Goal: Task Accomplishment & Management: Use online tool/utility

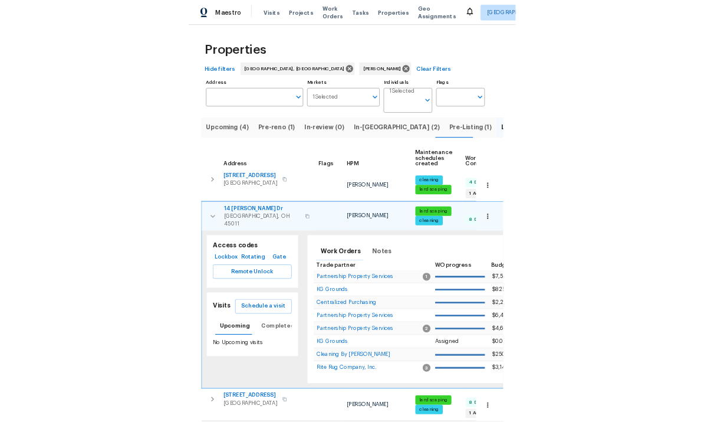
scroll to position [1, 0]
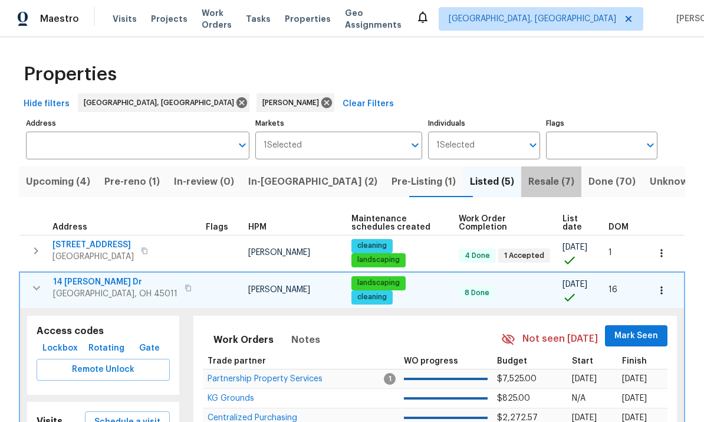
click at [491, 178] on span "Resale (7)" at bounding box center [552, 181] width 46 height 17
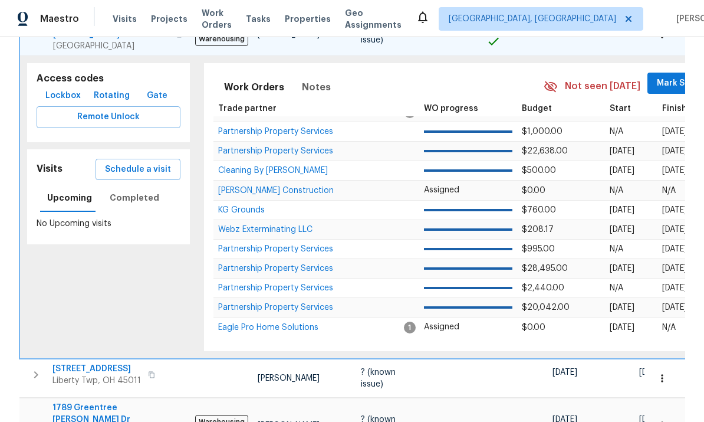
scroll to position [15, 0]
click at [130, 306] on div "Access codes Lockbox Rotating Gate Remote Unlock Visits Schedule a visit Upcomi…" at bounding box center [108, 207] width 177 height 303
click at [17, 158] on div "Properties Hide filters Cincinnati, OH Robert Carl Clear Filters Address Addres…" at bounding box center [352, 195] width 704 height 874
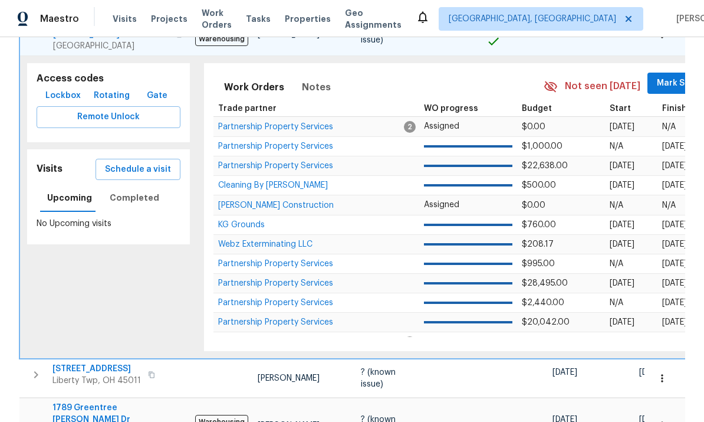
scroll to position [0, 0]
click at [491, 128] on div "Properties Hide filters Cincinnati, OH Robert Carl Clear Filters Address Addres…" at bounding box center [352, 195] width 704 height 874
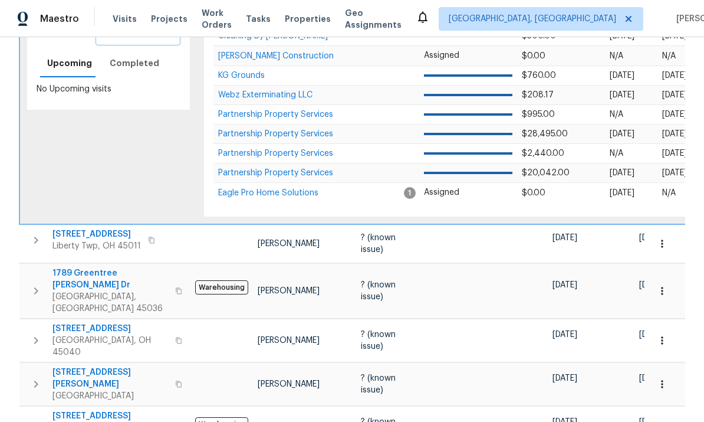
scroll to position [38, 0]
click at [33, 323] on button "button" at bounding box center [36, 340] width 24 height 35
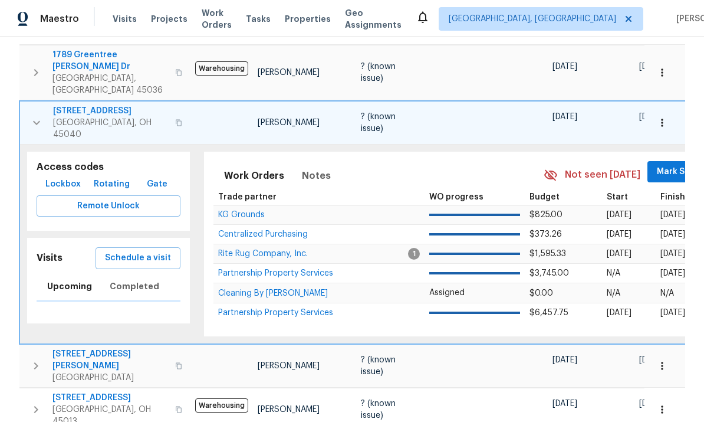
scroll to position [310, 0]
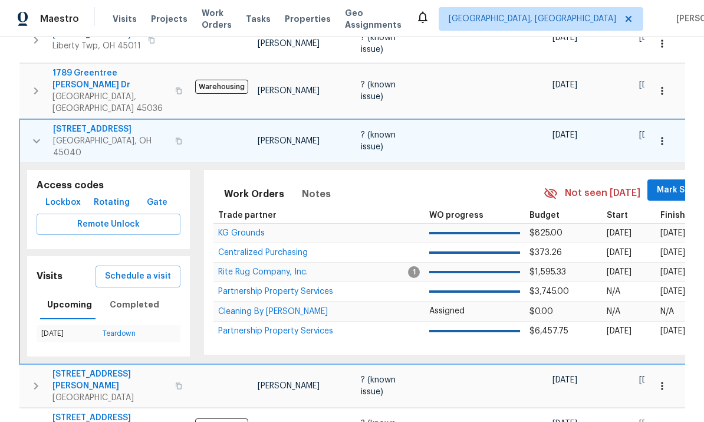
click at [120, 217] on span "Remote Unlock" at bounding box center [108, 224] width 125 height 15
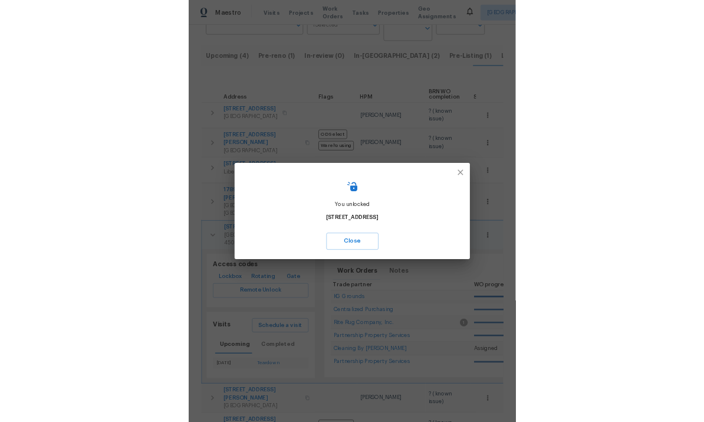
scroll to position [0, 12]
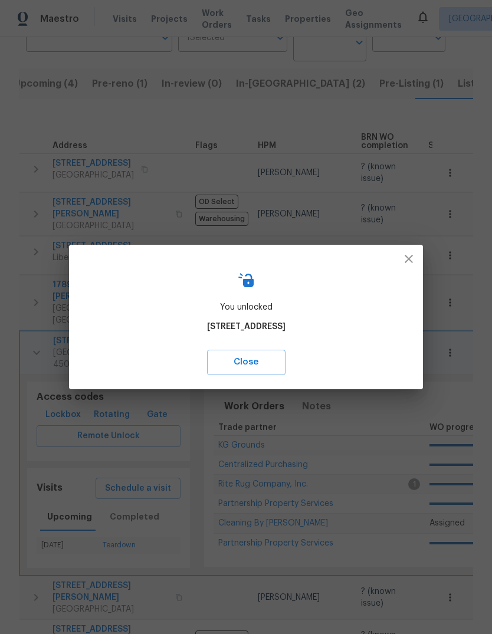
click at [240, 362] on span "Close" at bounding box center [246, 362] width 53 height 15
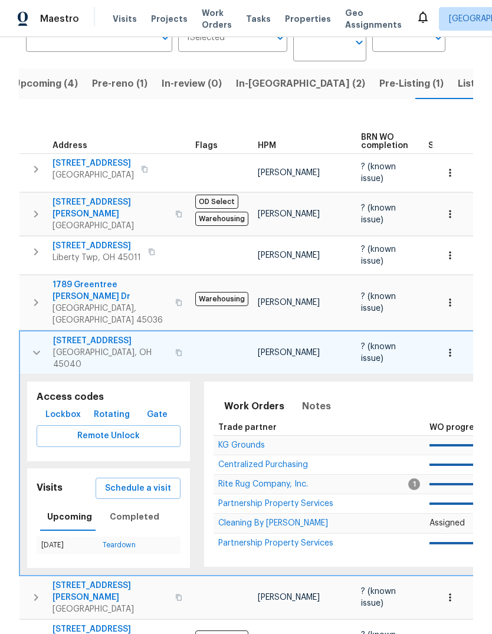
click at [53, 408] on span "Lockbox" at bounding box center [62, 415] width 35 height 15
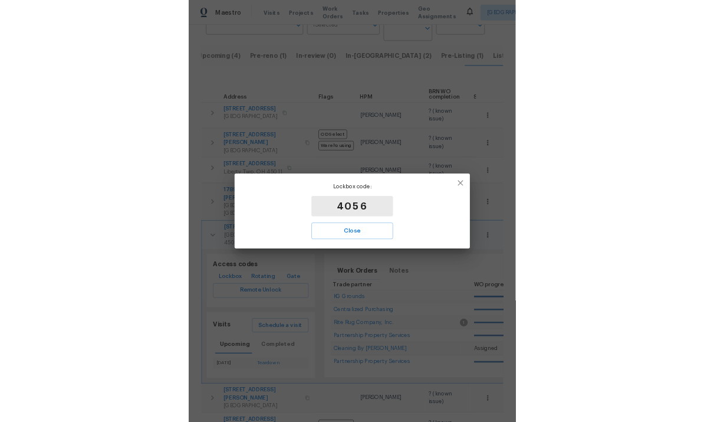
scroll to position [0, 0]
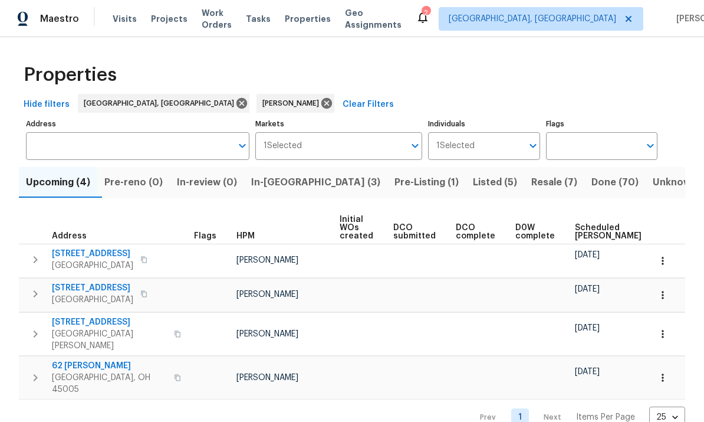
click at [491, 182] on span "Done (70)" at bounding box center [615, 182] width 47 height 17
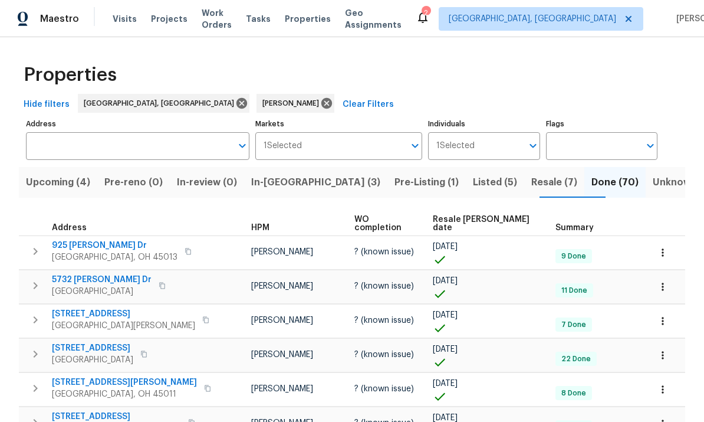
click at [491, 172] on button "Resale (7)" at bounding box center [554, 182] width 60 height 31
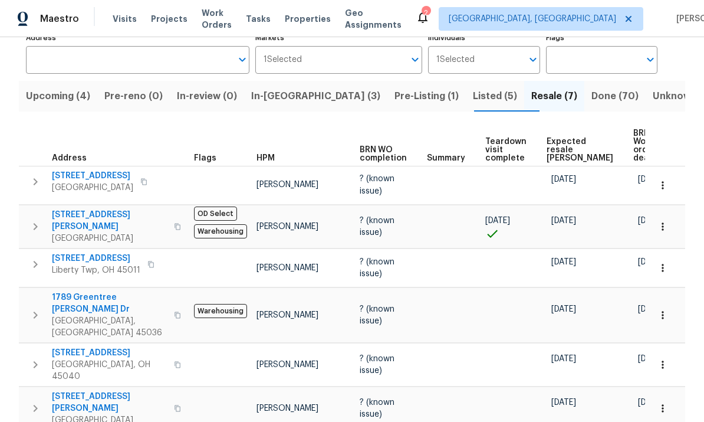
scroll to position [76, 0]
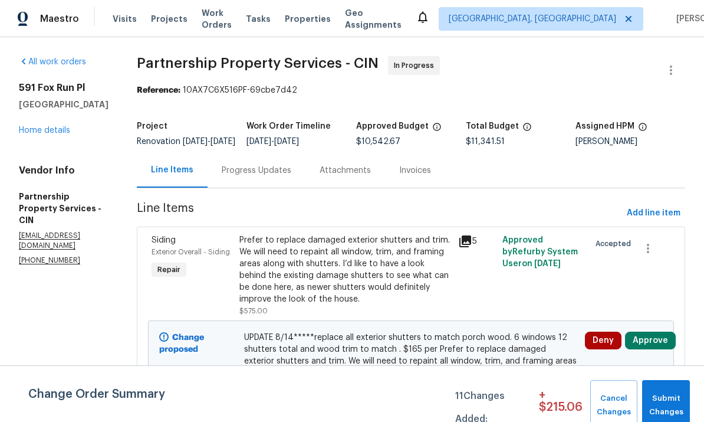
scroll to position [3717, 0]
